Goal: Task Accomplishment & Management: Manage account settings

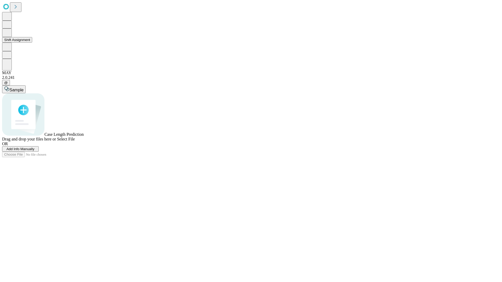
click at [32, 43] on button "Shift Assignment" at bounding box center [17, 39] width 30 height 5
